Goal: Book appointment/travel/reservation

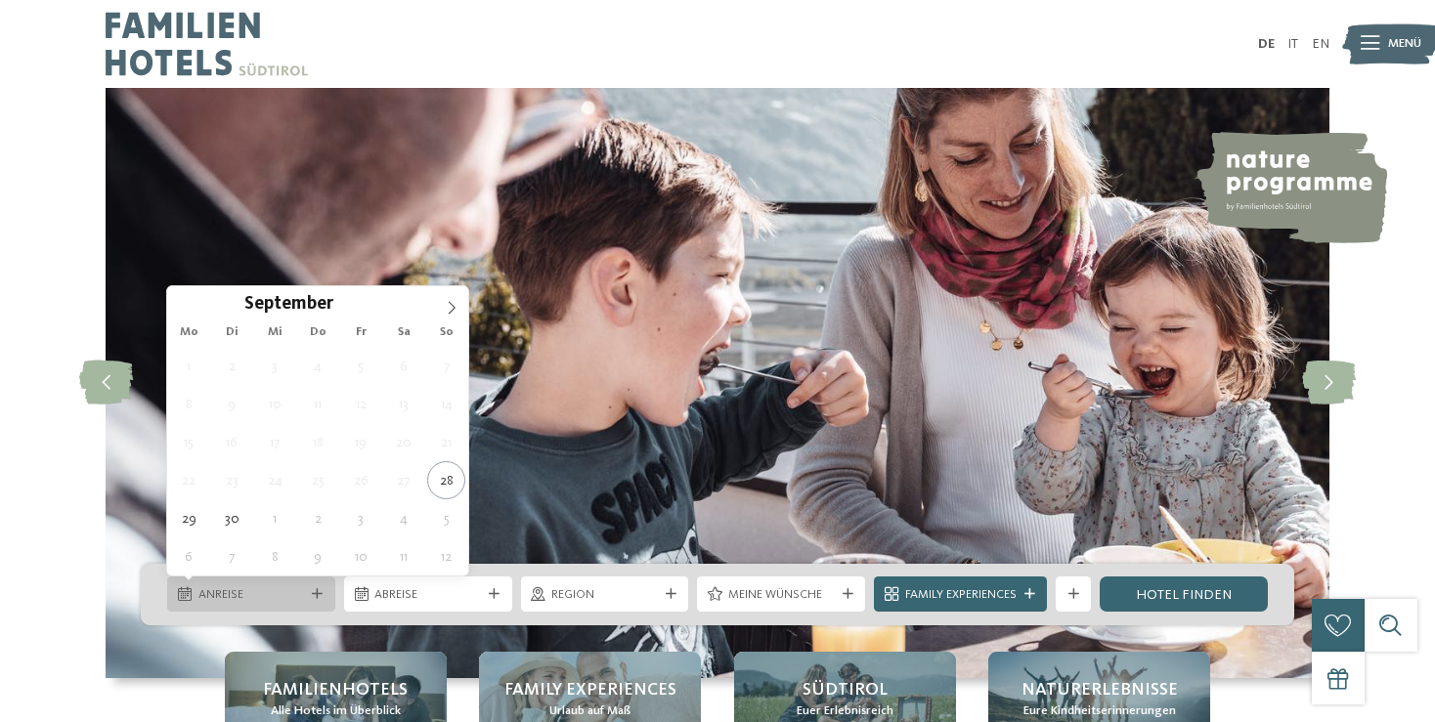
click at [320, 598] on icon at bounding box center [317, 594] width 11 height 11
click at [451, 314] on icon at bounding box center [452, 308] width 14 height 14
type div "[DATE]"
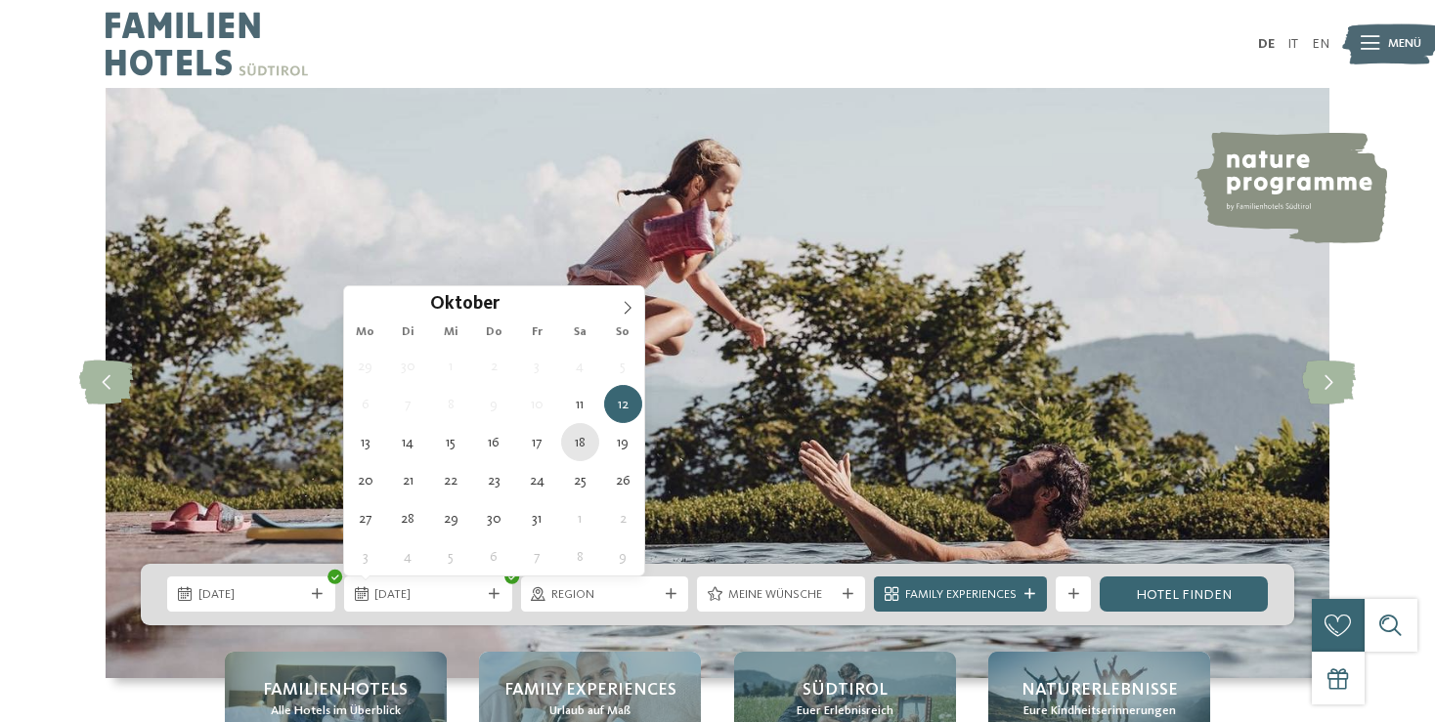
type div "[DATE]"
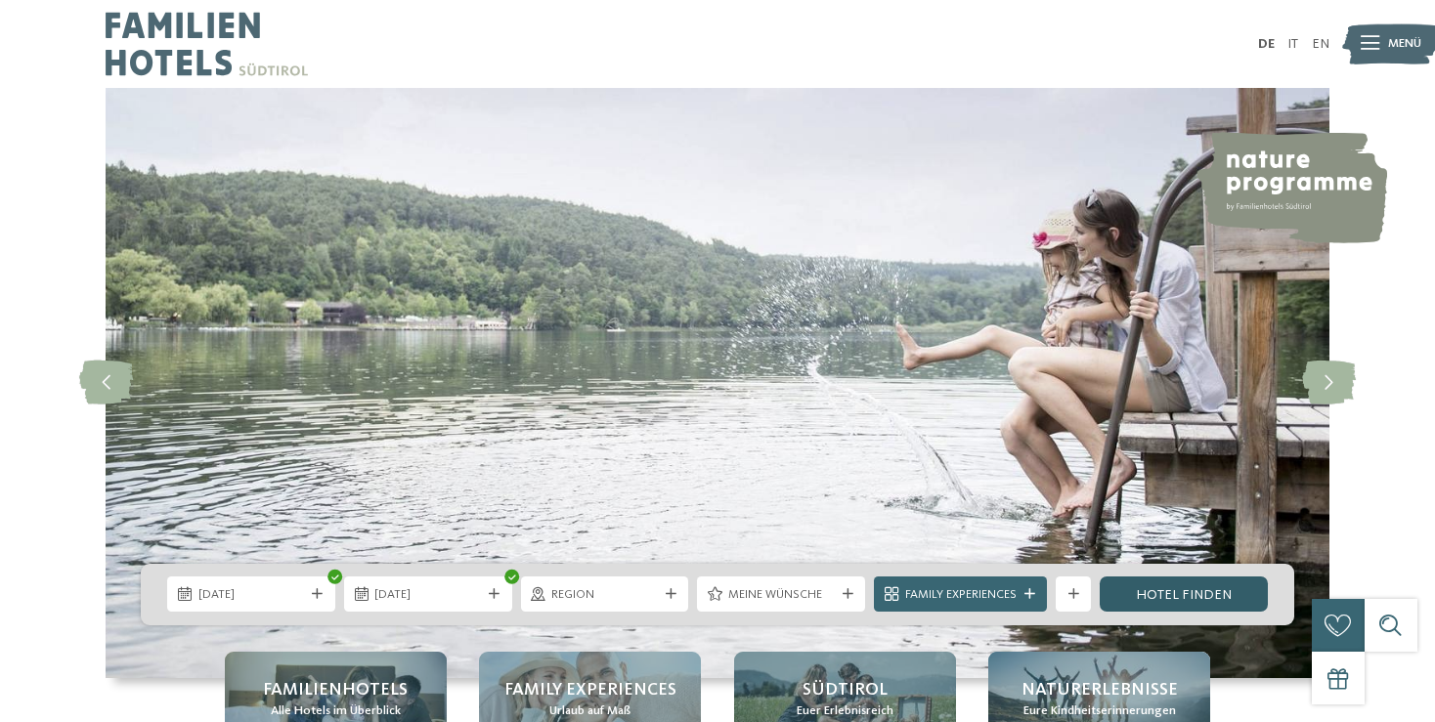
click at [1151, 589] on link "Hotel finden" at bounding box center [1184, 594] width 168 height 35
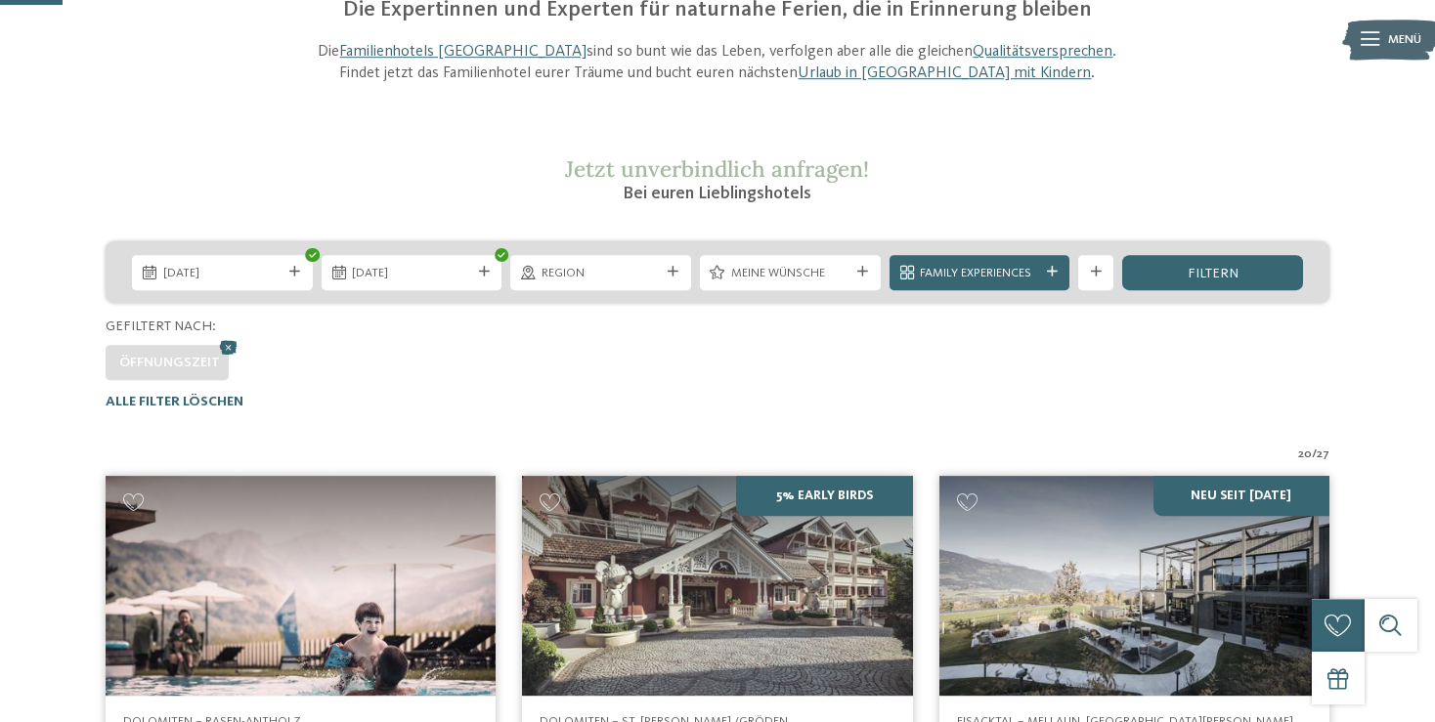
scroll to position [224, 0]
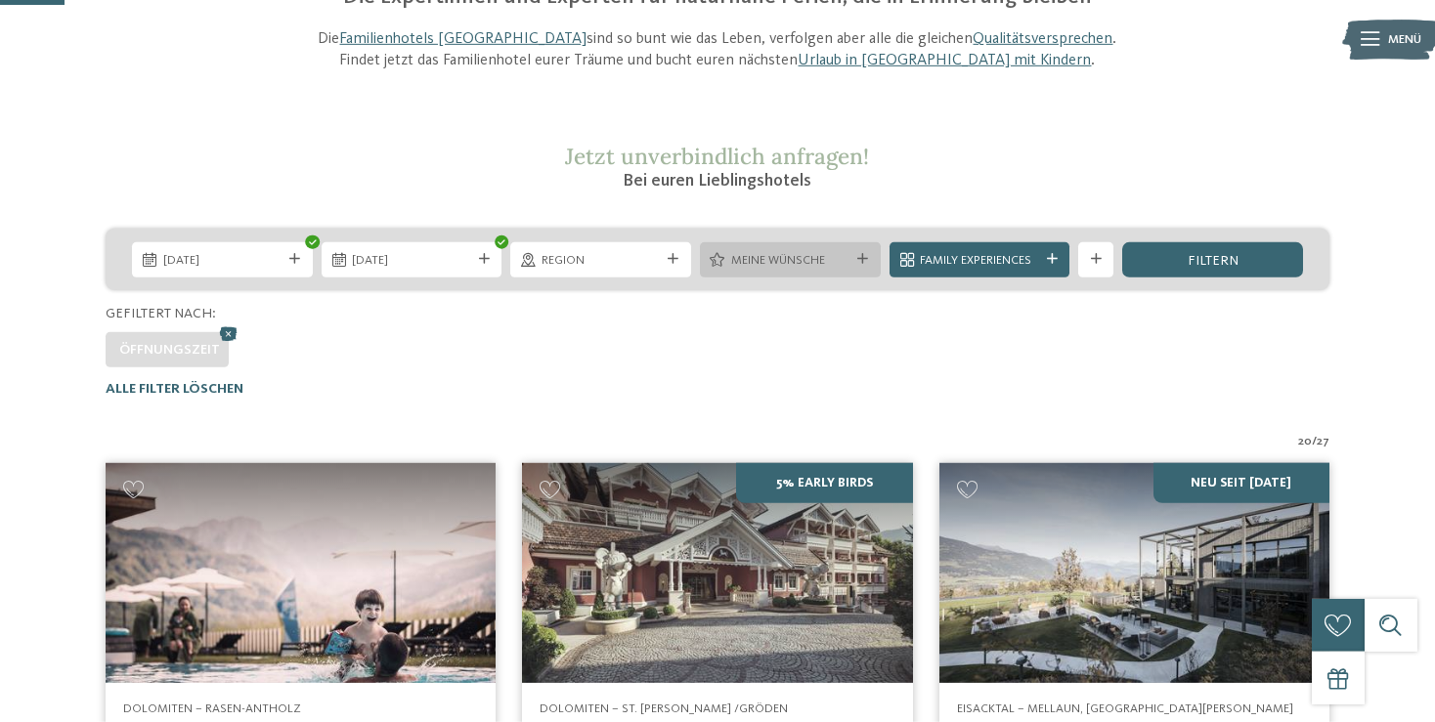
click at [871, 256] on div at bounding box center [863, 259] width 18 height 11
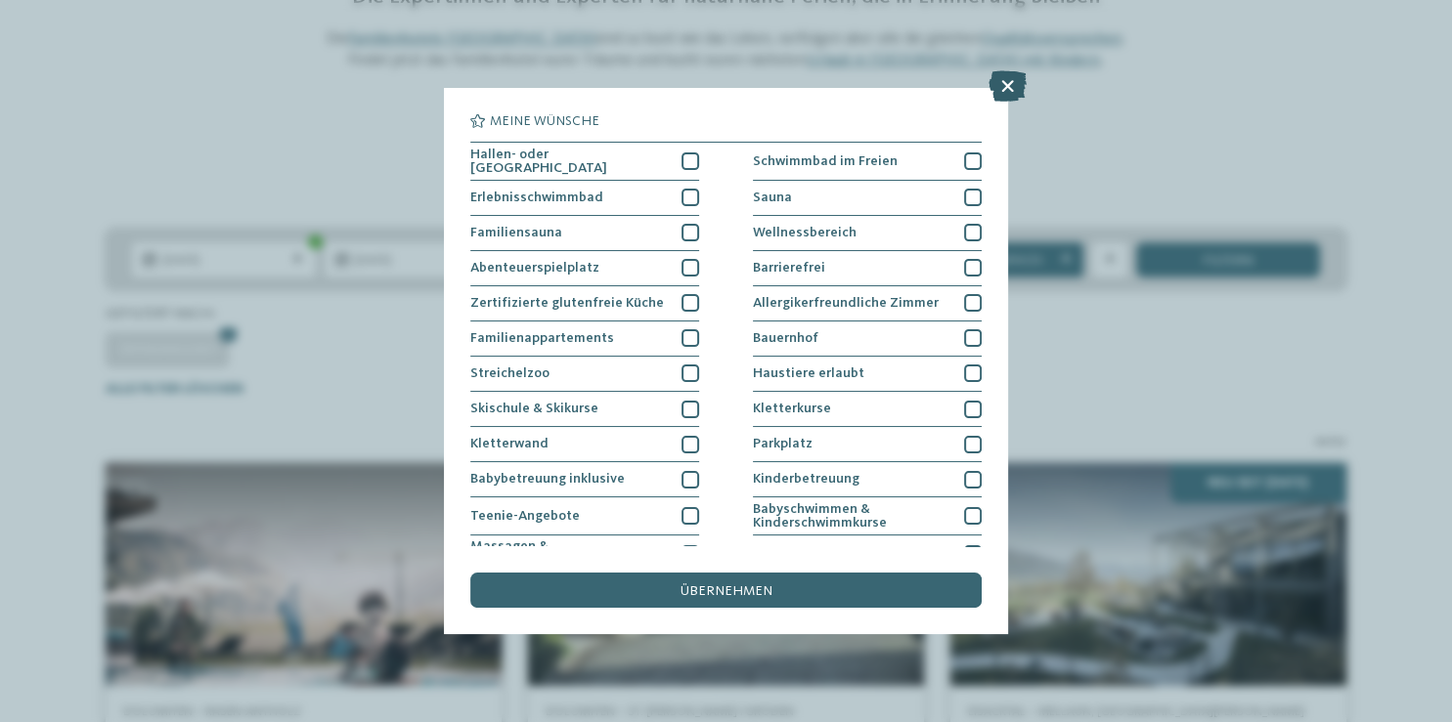
click at [1008, 84] on icon at bounding box center [1007, 85] width 38 height 31
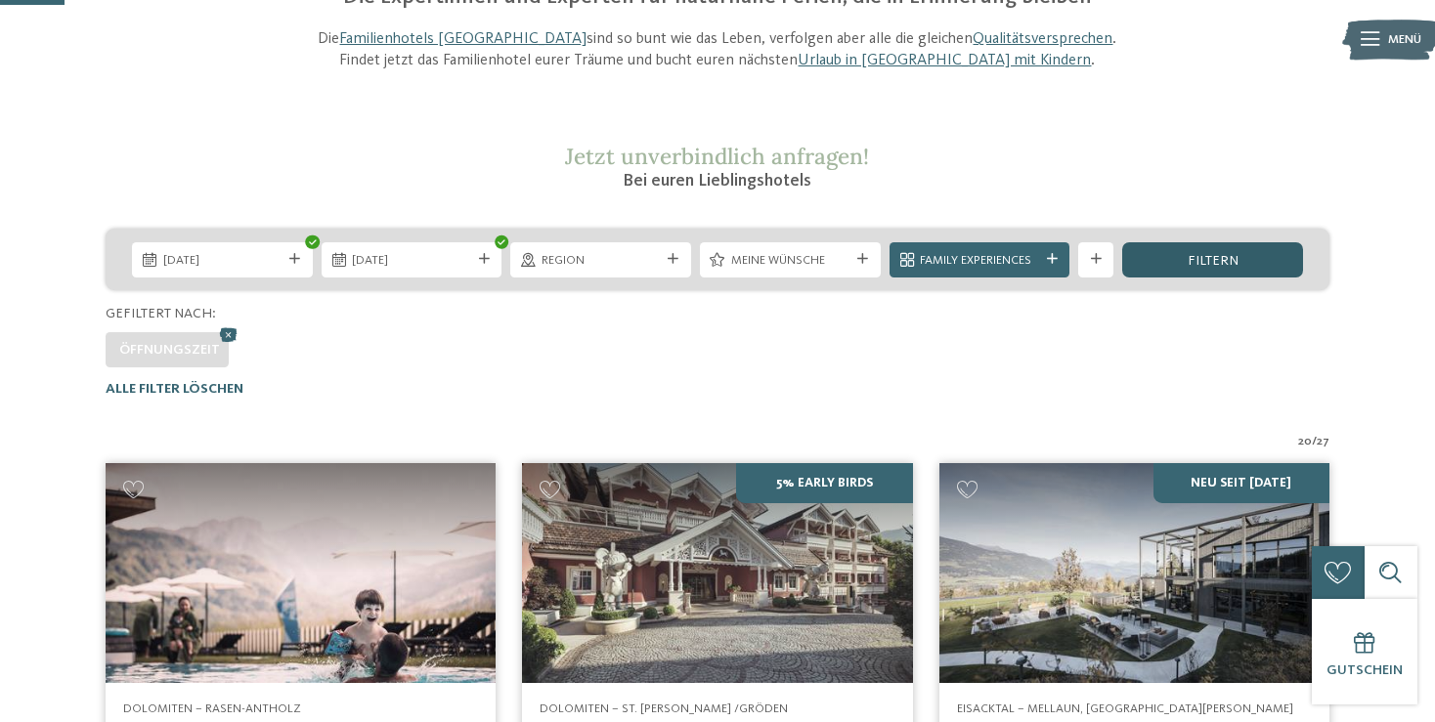
click at [1171, 263] on div "filtern" at bounding box center [1212, 259] width 181 height 35
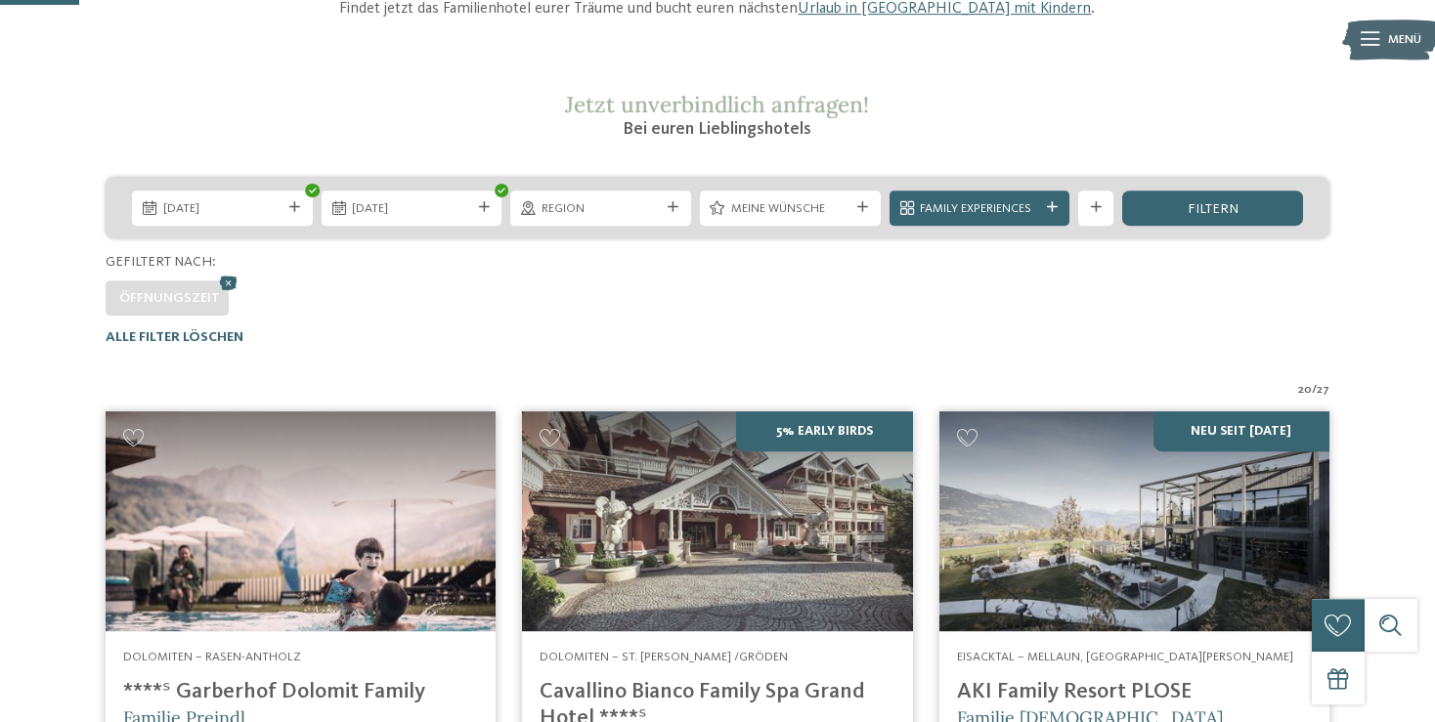
scroll to position [282, 0]
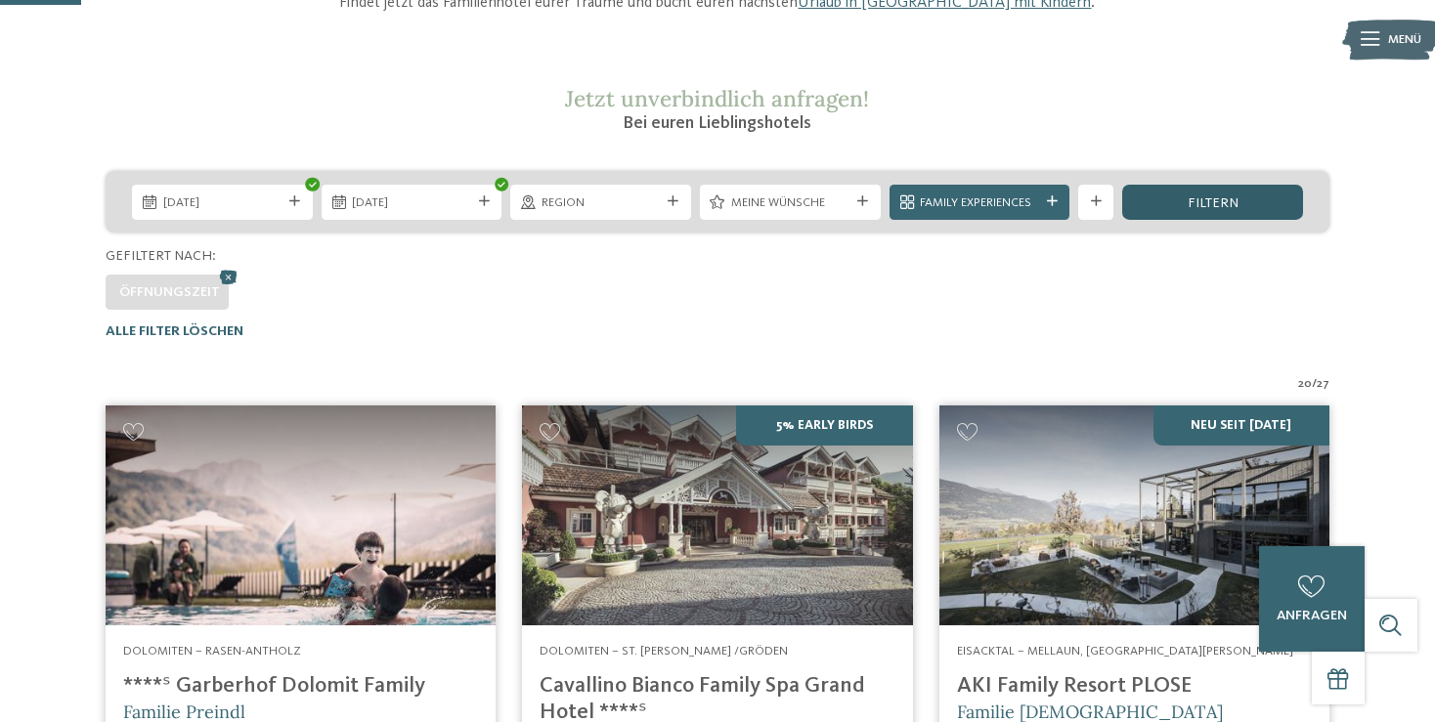
click at [1238, 207] on div "filtern" at bounding box center [1212, 202] width 181 height 35
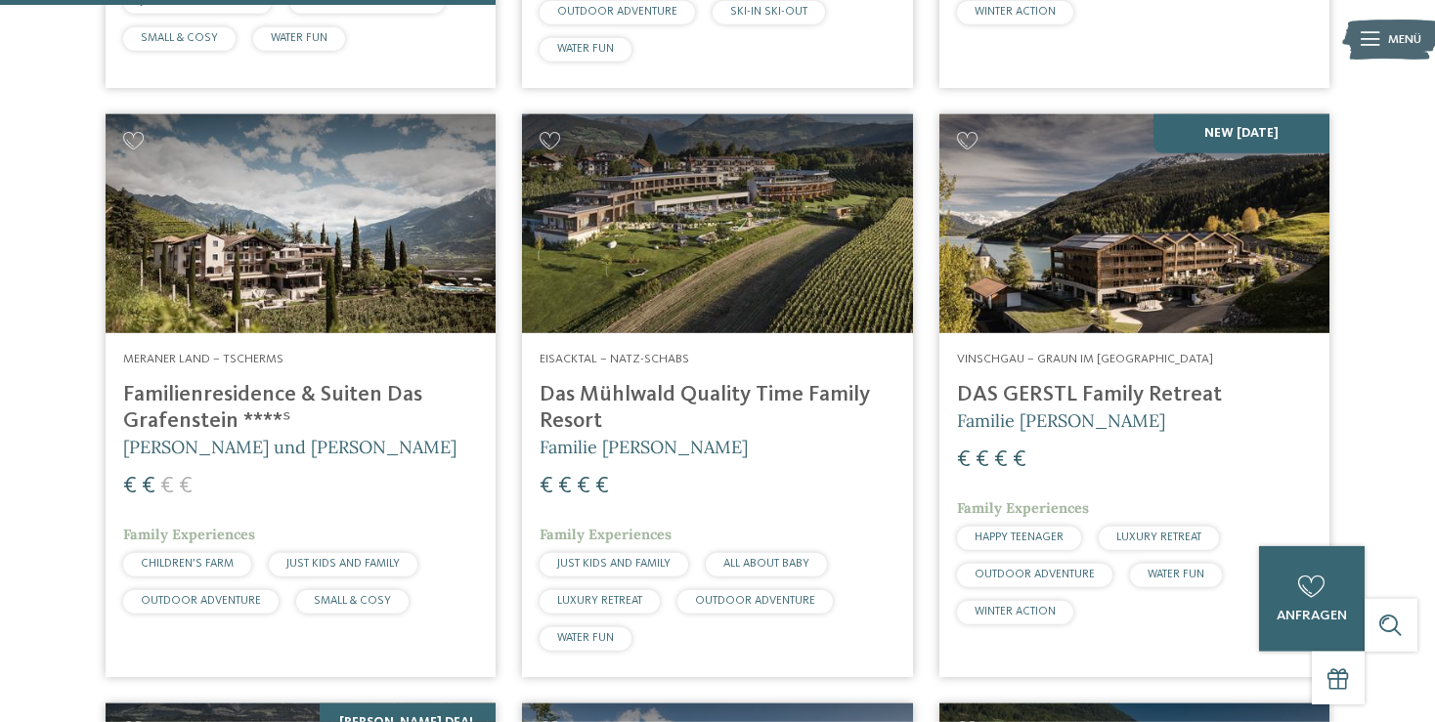
scroll to position [1732, 0]
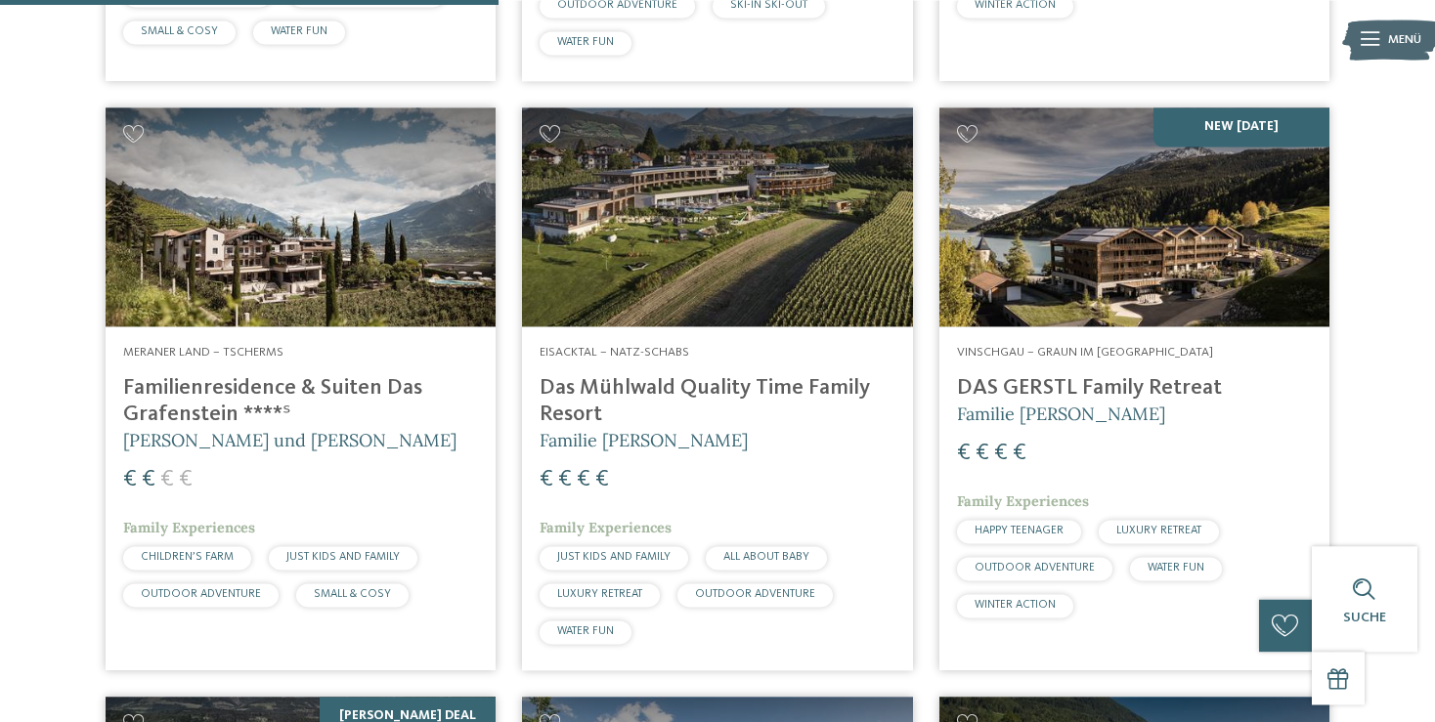
click at [770, 385] on h4 "Das Mühlwald Quality Time Family Resort" at bounding box center [717, 401] width 355 height 53
